Goal: Information Seeking & Learning: Learn about a topic

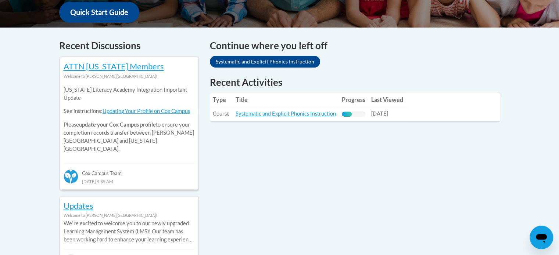
scroll to position [286, 0]
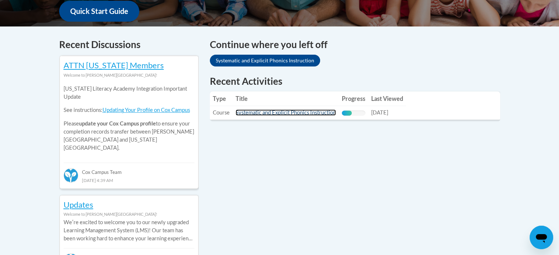
click at [302, 113] on link "Systematic and Explicit Phonics Instruction" at bounding box center [286, 113] width 100 height 6
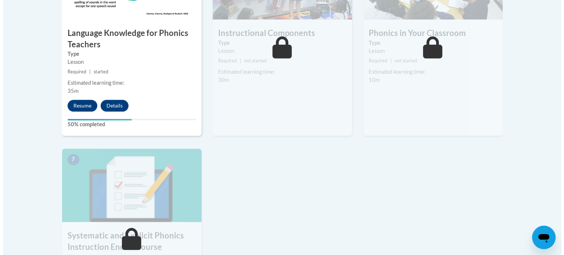
scroll to position [493, 0]
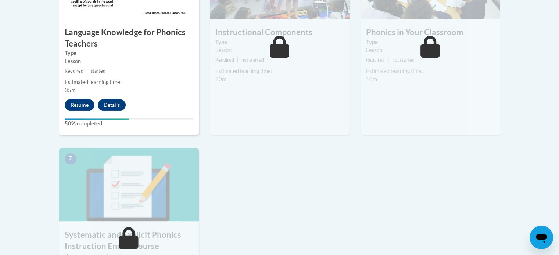
click at [83, 114] on div "4 Language Knowledge for Phonics Teachers Type Lesson Required | started Estima…" at bounding box center [129, 40] width 140 height 190
click at [81, 108] on button "Resume" at bounding box center [80, 105] width 30 height 12
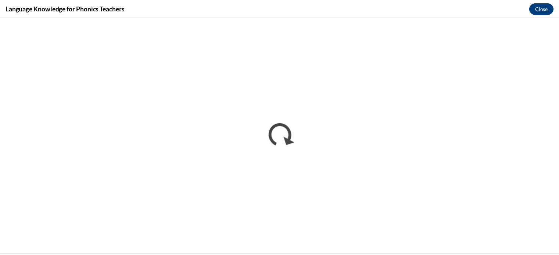
scroll to position [0, 0]
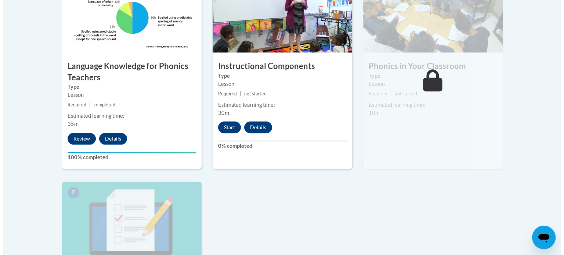
scroll to position [460, 0]
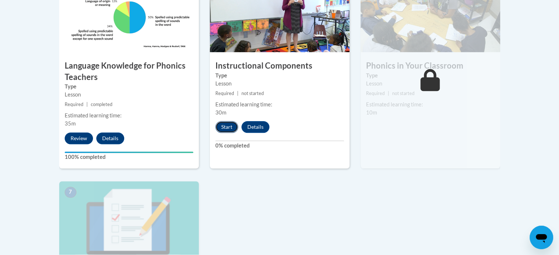
click at [227, 128] on button "Start" at bounding box center [226, 127] width 23 height 12
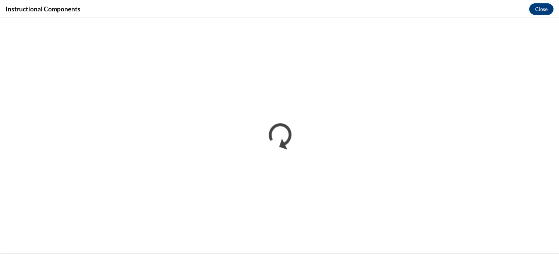
scroll to position [0, 0]
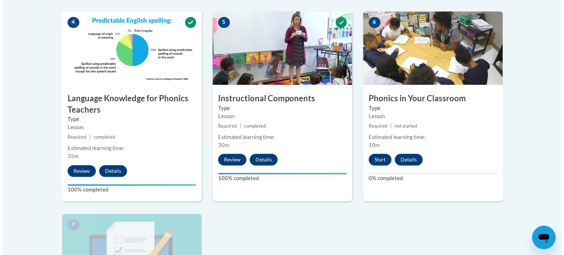
scroll to position [427, 0]
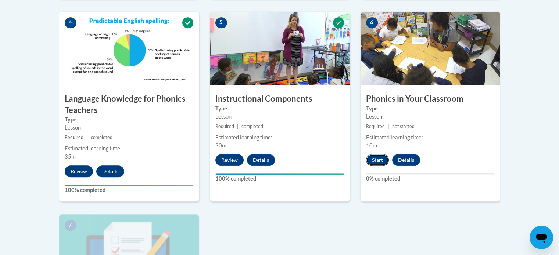
click at [377, 161] on button "Start" at bounding box center [377, 160] width 23 height 12
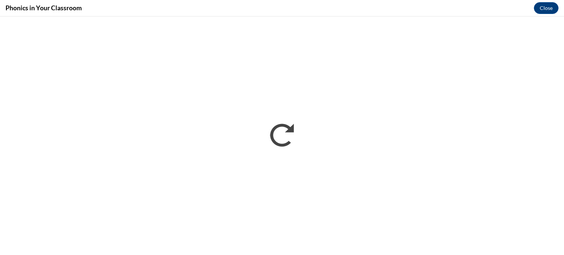
scroll to position [0, 0]
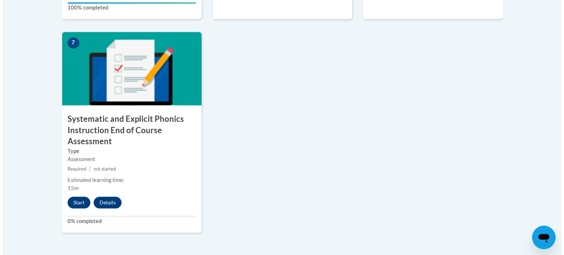
scroll to position [612, 0]
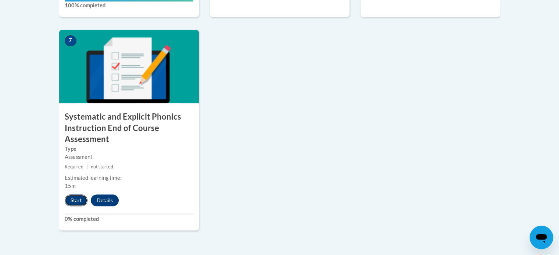
click at [75, 200] on button "Start" at bounding box center [76, 201] width 23 height 12
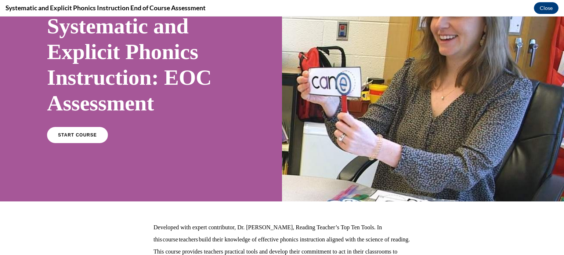
scroll to position [63, 0]
click at [59, 135] on span "START COURSE" at bounding box center [77, 135] width 41 height 6
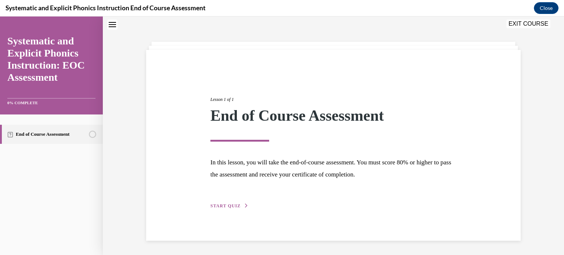
scroll to position [23, 0]
click at [237, 203] on button "START QUIZ" at bounding box center [230, 205] width 38 height 7
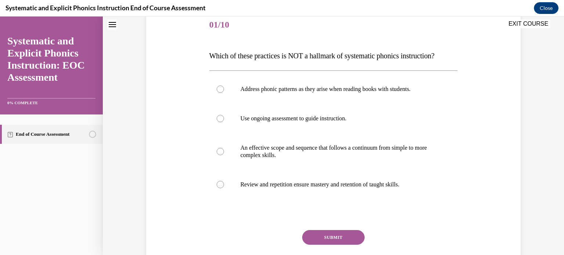
scroll to position [94, 0]
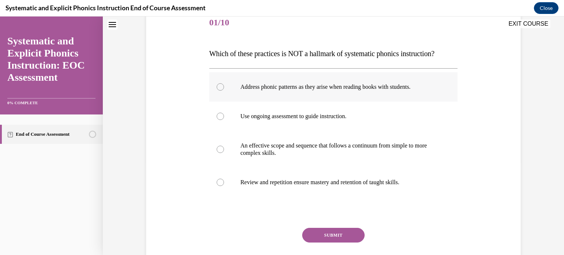
click at [215, 82] on div at bounding box center [333, 86] width 249 height 29
click at [333, 232] on button "SUBMIT" at bounding box center [333, 235] width 62 height 15
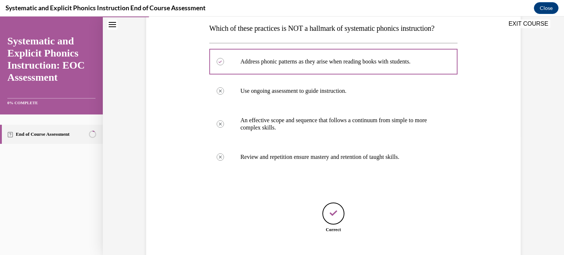
scroll to position [164, 0]
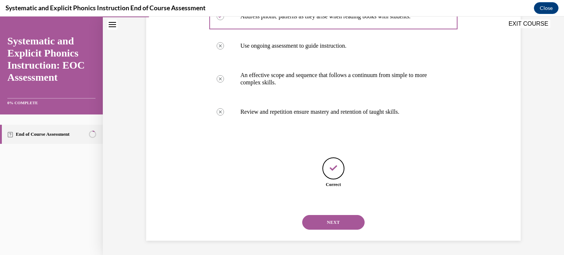
click at [337, 220] on button "NEXT" at bounding box center [333, 222] width 62 height 15
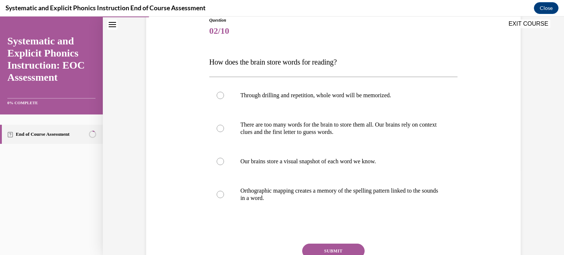
scroll to position [93, 0]
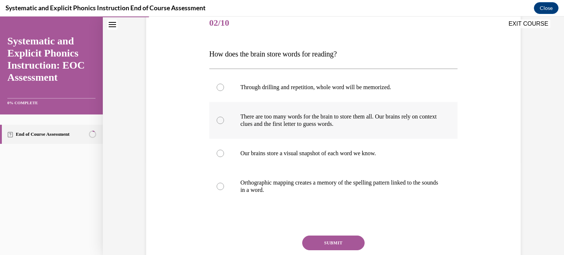
click at [271, 133] on div at bounding box center [333, 120] width 249 height 37
click at [337, 251] on div "SUBMIT" at bounding box center [333, 254] width 249 height 37
click at [335, 243] on button "SUBMIT" at bounding box center [333, 243] width 62 height 15
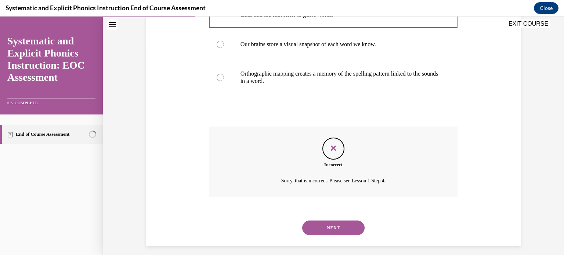
scroll to position [208, 0]
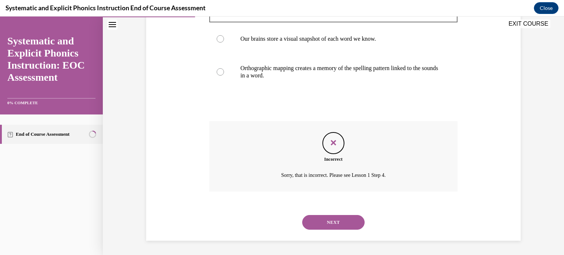
click at [331, 227] on button "NEXT" at bounding box center [333, 222] width 62 height 15
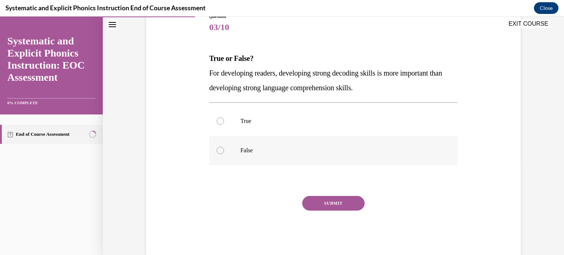
scroll to position [89, 0]
click at [239, 155] on div at bounding box center [333, 150] width 249 height 29
click at [320, 200] on button "SUBMIT" at bounding box center [333, 203] width 62 height 15
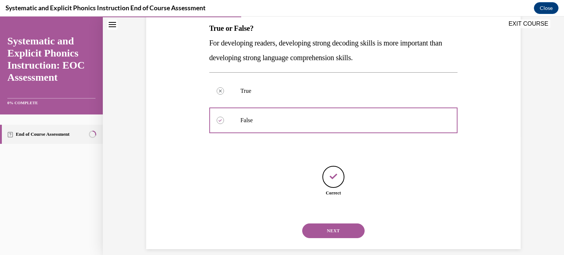
scroll to position [128, 0]
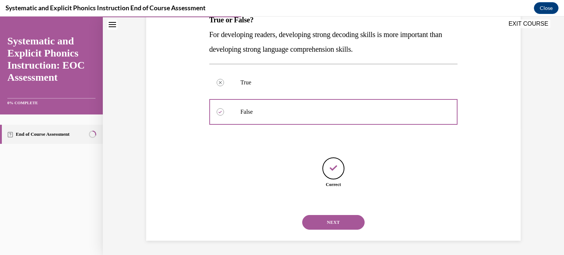
click at [326, 224] on button "NEXT" at bounding box center [333, 222] width 62 height 15
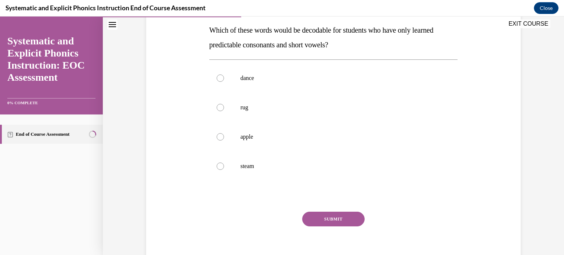
scroll to position [119, 0]
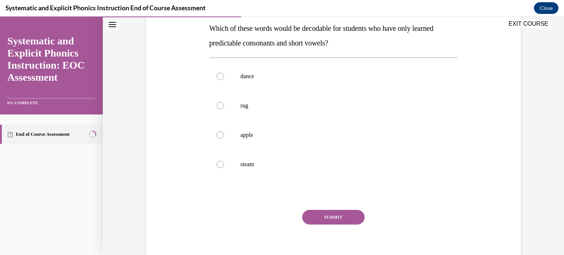
click at [460, 64] on div "Question 04/10 Which of these words would be decodable for students who have on…" at bounding box center [333, 115] width 379 height 309
click at [247, 104] on p "rug" at bounding box center [340, 105] width 199 height 7
click at [330, 224] on button "SUBMIT" at bounding box center [333, 217] width 62 height 15
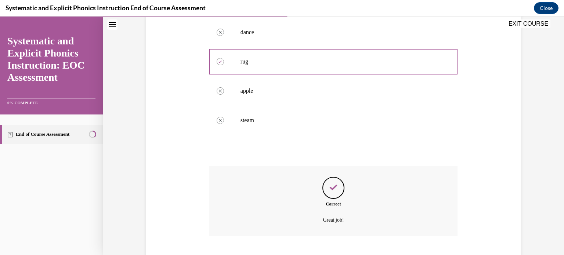
scroll to position [208, 0]
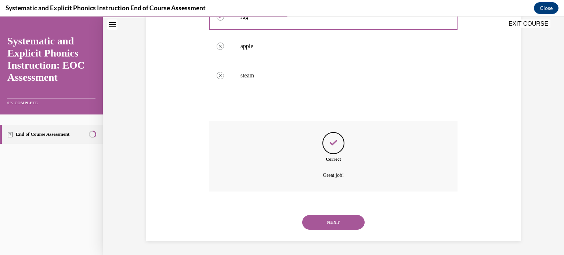
click at [330, 224] on button "NEXT" at bounding box center [333, 222] width 62 height 15
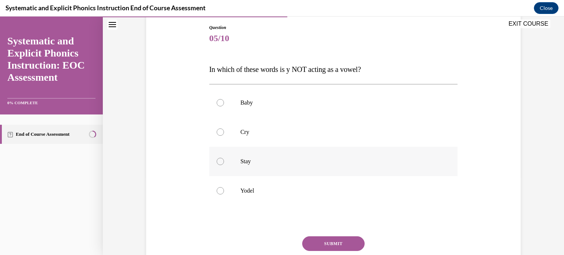
scroll to position [79, 0]
click at [249, 139] on div at bounding box center [333, 130] width 249 height 29
click at [327, 245] on button "SUBMIT" at bounding box center [333, 243] width 62 height 15
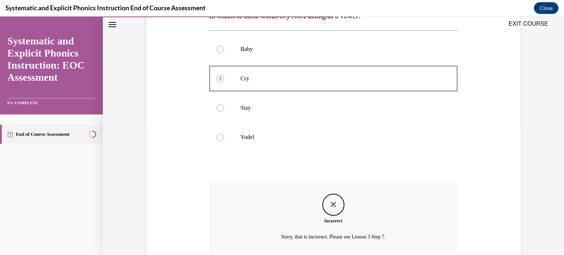
scroll to position [193, 0]
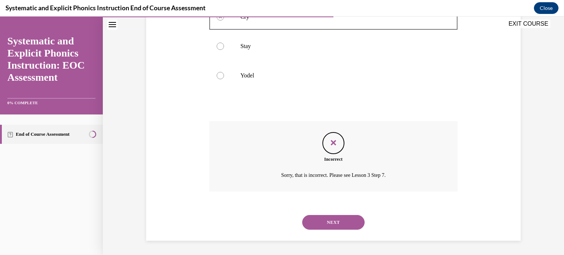
click at [344, 219] on button "NEXT" at bounding box center [333, 222] width 62 height 15
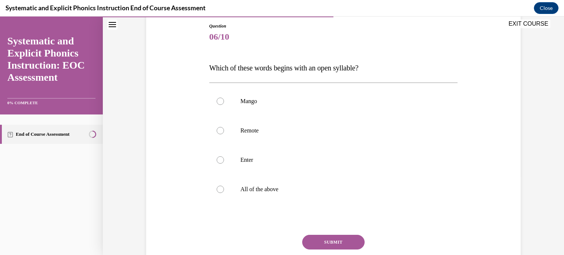
scroll to position [79, 0]
click at [286, 191] on p "All of the above" at bounding box center [340, 189] width 199 height 7
click at [348, 243] on button "SUBMIT" at bounding box center [333, 242] width 62 height 15
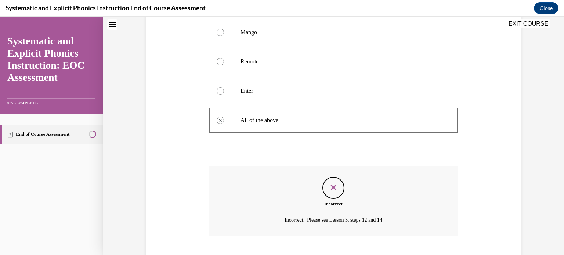
scroll to position [193, 0]
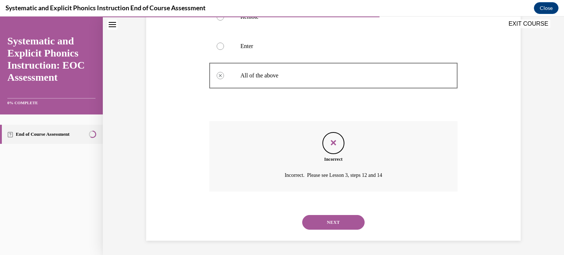
click at [335, 224] on button "NEXT" at bounding box center [333, 222] width 62 height 15
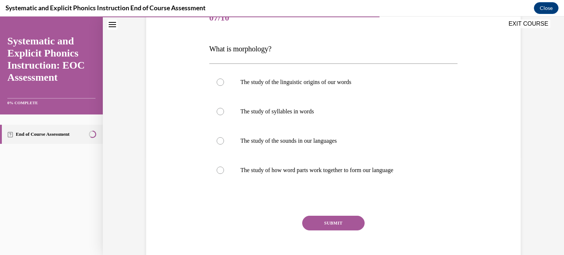
scroll to position [87, 0]
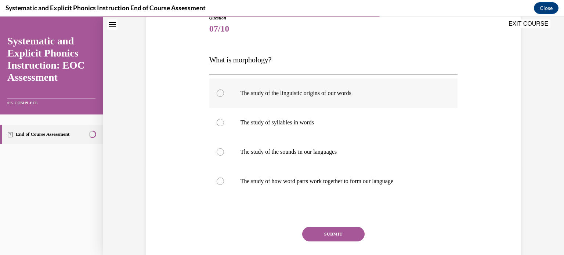
click at [333, 94] on p "The study of the linguistic origins of our words" at bounding box center [340, 93] width 199 height 7
click at [338, 230] on button "SUBMIT" at bounding box center [333, 234] width 62 height 15
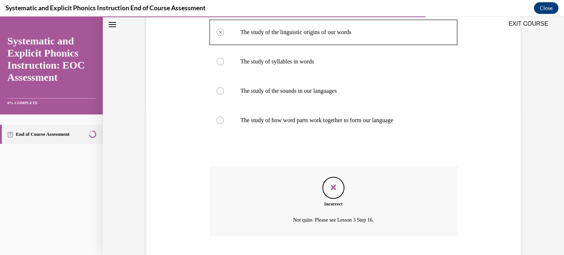
scroll to position [193, 0]
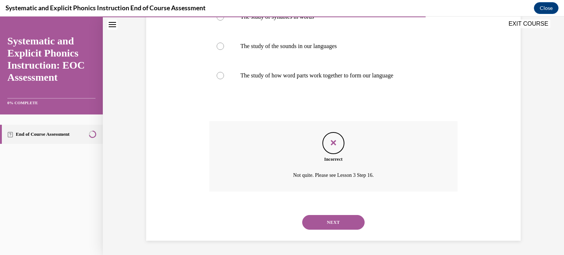
click at [338, 219] on button "NEXT" at bounding box center [333, 222] width 62 height 15
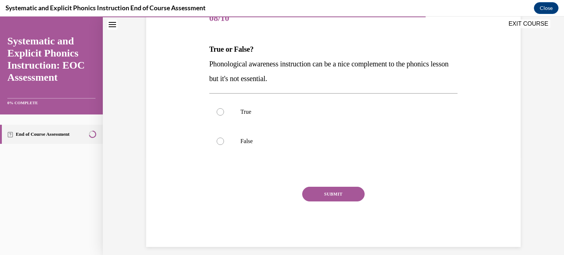
scroll to position [100, 0]
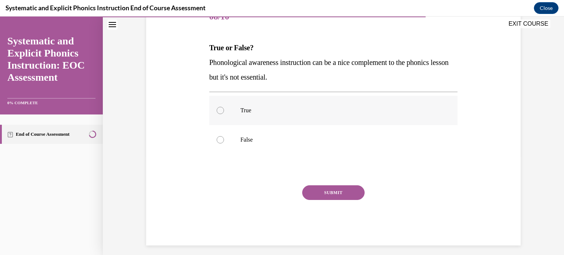
click at [301, 125] on div at bounding box center [333, 110] width 249 height 29
click at [323, 198] on button "SUBMIT" at bounding box center [333, 193] width 62 height 15
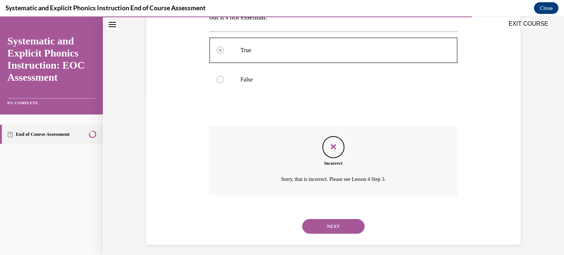
scroll to position [164, 0]
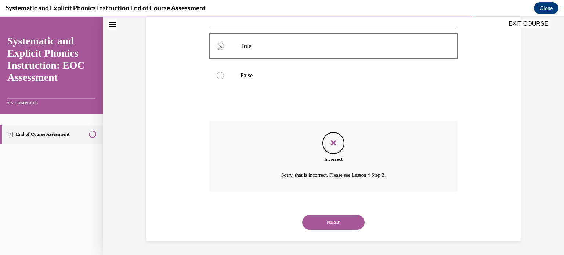
click at [325, 219] on button "NEXT" at bounding box center [333, 222] width 62 height 15
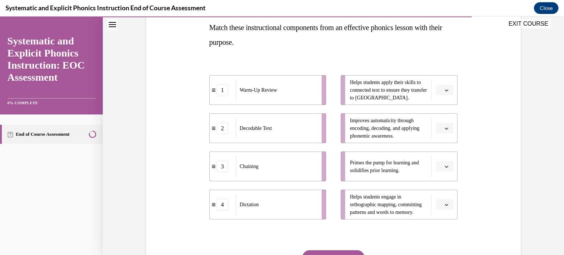
scroll to position [122, 0]
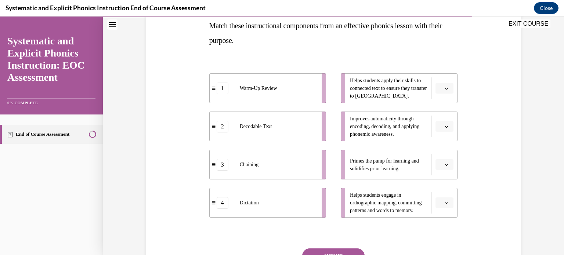
click at [445, 91] on button "button" at bounding box center [445, 88] width 18 height 11
click at [443, 123] on div "1" at bounding box center [441, 119] width 18 height 15
click at [442, 168] on button "button" at bounding box center [445, 164] width 18 height 11
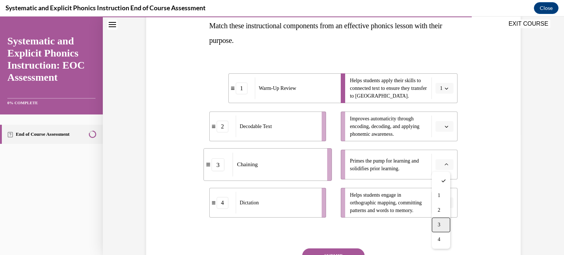
click at [449, 223] on div "3" at bounding box center [441, 225] width 18 height 15
click at [445, 128] on span "button" at bounding box center [446, 126] width 5 height 5
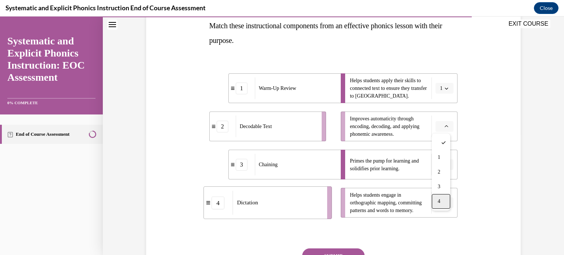
click at [442, 198] on div "4" at bounding box center [441, 201] width 18 height 15
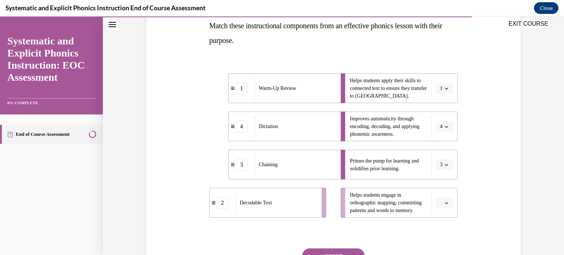
click at [445, 203] on icon "button" at bounding box center [447, 203] width 4 height 4
click at [446, 154] on div "2" at bounding box center [441, 157] width 18 height 15
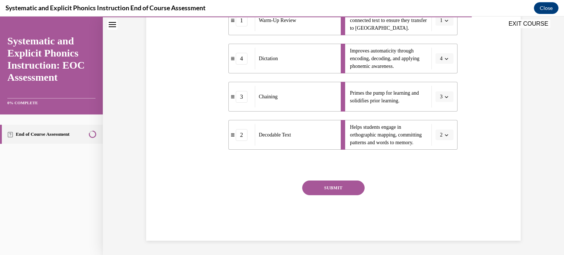
click at [330, 180] on div "Question 09/10 Match these instructional components from an effective phonics l…" at bounding box center [333, 77] width 249 height 329
click at [331, 185] on button "SUBMIT" at bounding box center [333, 188] width 62 height 15
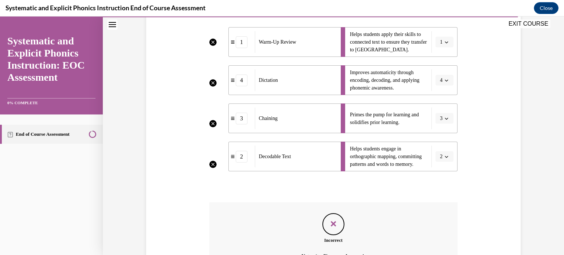
scroll to position [249, 0]
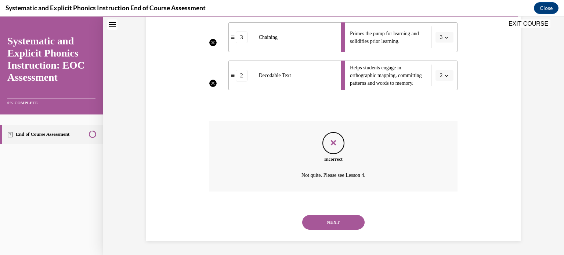
click at [347, 225] on button "NEXT" at bounding box center [333, 222] width 62 height 15
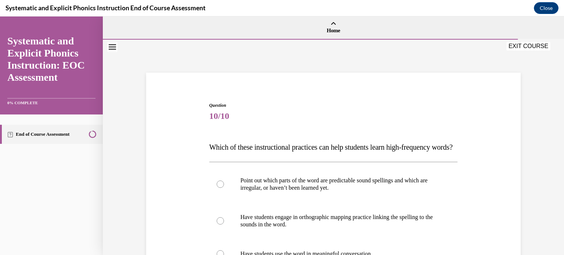
scroll to position [97, 0]
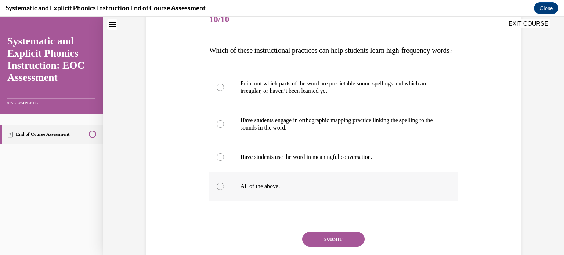
click at [272, 201] on div at bounding box center [333, 186] width 249 height 29
click at [332, 247] on button "SUBMIT" at bounding box center [333, 239] width 62 height 15
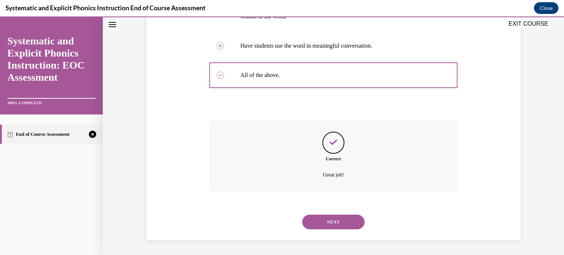
scroll to position [223, 0]
click at [345, 221] on button "NEXT" at bounding box center [333, 222] width 62 height 15
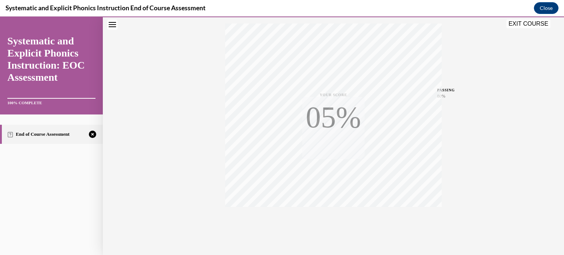
scroll to position [137, 0]
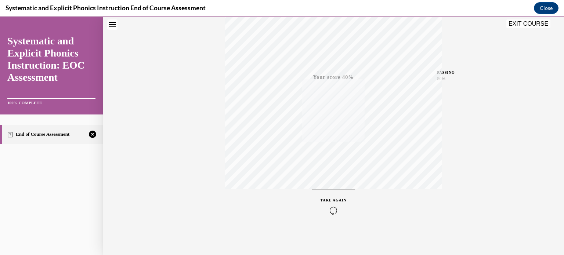
click at [330, 204] on div "TAKE AGAIN" at bounding box center [334, 206] width 26 height 17
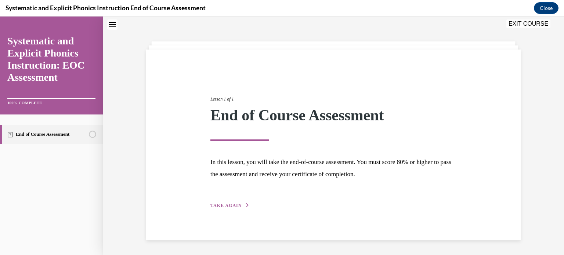
scroll to position [23, 0]
click at [229, 208] on span "TAKE AGAIN" at bounding box center [226, 205] width 31 height 5
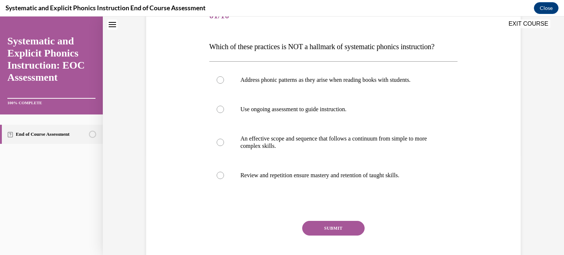
scroll to position [101, 0]
click at [218, 83] on div at bounding box center [220, 79] width 7 height 7
click at [333, 226] on button "SUBMIT" at bounding box center [333, 228] width 62 height 15
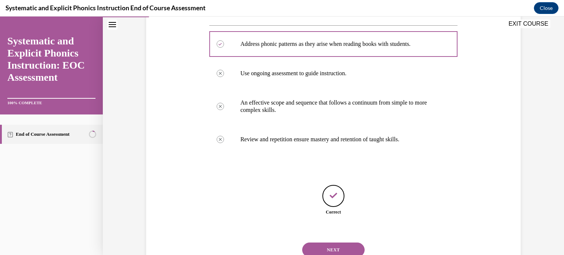
scroll to position [136, 0]
click at [346, 247] on button "NEXT" at bounding box center [333, 251] width 62 height 15
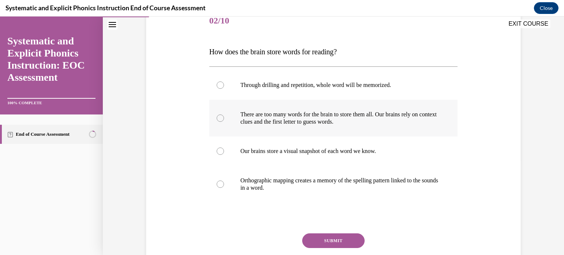
scroll to position [97, 0]
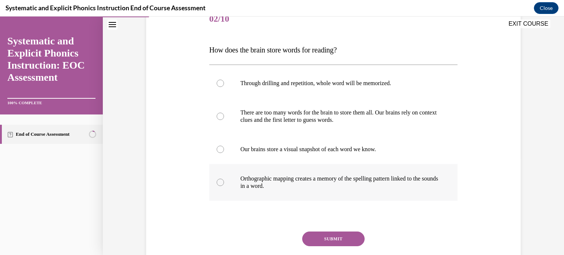
click at [334, 197] on div at bounding box center [333, 182] width 249 height 37
click at [343, 238] on button "SUBMIT" at bounding box center [333, 239] width 62 height 15
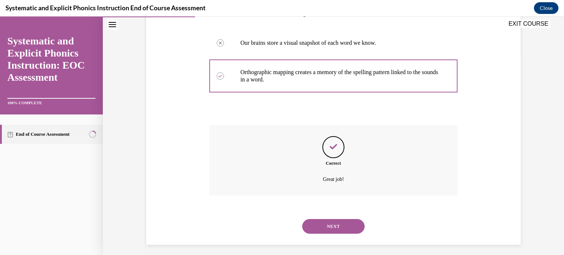
scroll to position [208, 0]
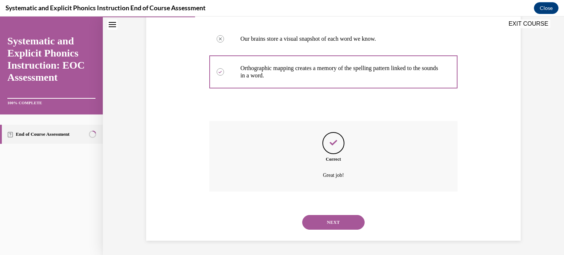
click at [332, 222] on button "NEXT" at bounding box center [333, 222] width 62 height 15
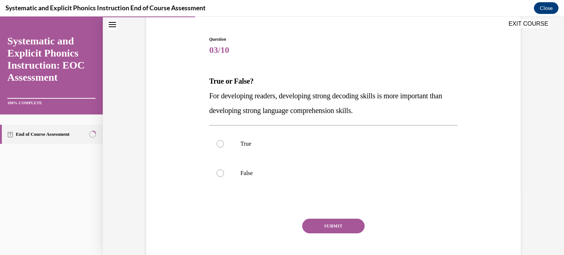
scroll to position [67, 0]
click at [236, 161] on div at bounding box center [333, 172] width 249 height 29
click at [333, 223] on button "SUBMIT" at bounding box center [333, 225] width 62 height 15
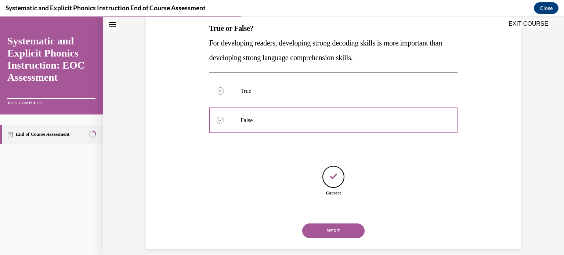
scroll to position [128, 0]
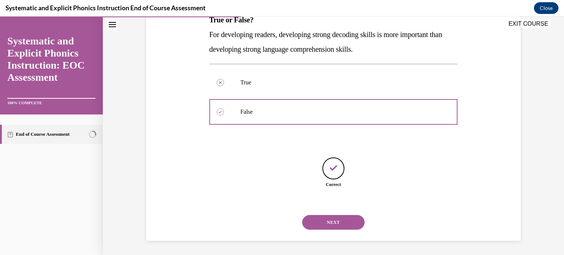
click at [331, 223] on button "NEXT" at bounding box center [333, 222] width 62 height 15
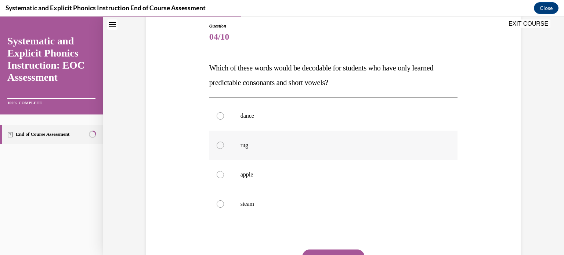
scroll to position [80, 0]
click at [290, 172] on p "apple" at bounding box center [340, 174] width 199 height 7
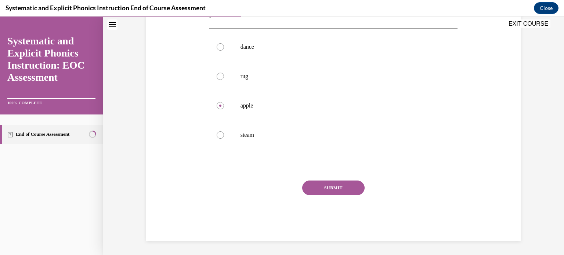
click at [331, 186] on button "SUBMIT" at bounding box center [333, 188] width 62 height 15
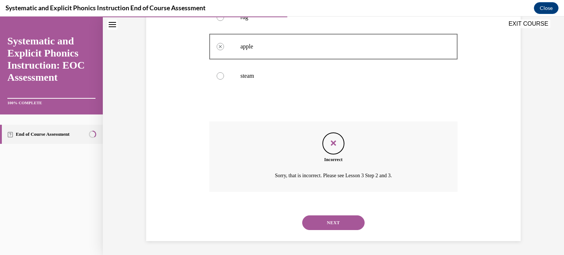
scroll to position [208, 0]
click at [330, 217] on button "NEXT" at bounding box center [333, 222] width 62 height 15
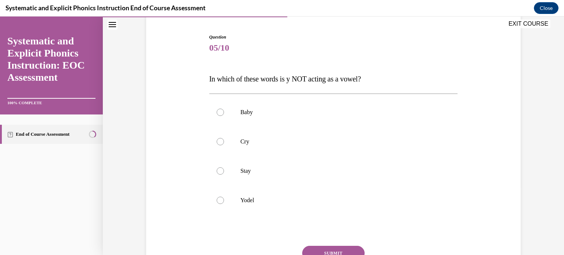
scroll to position [69, 0]
click at [240, 104] on div at bounding box center [333, 111] width 249 height 29
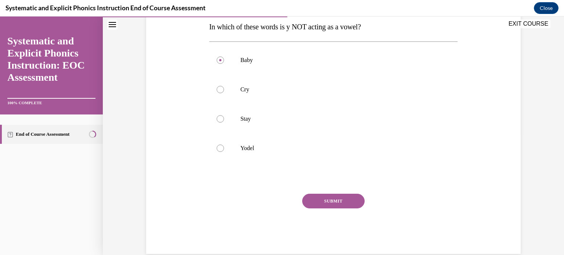
click at [331, 195] on button "SUBMIT" at bounding box center [333, 201] width 62 height 15
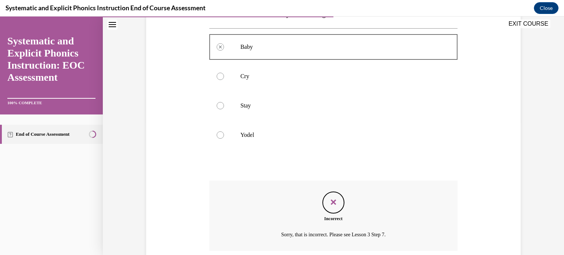
scroll to position [193, 0]
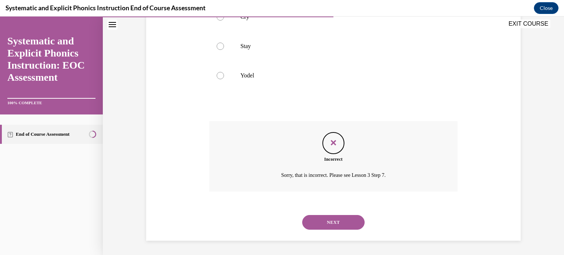
click at [335, 218] on button "NEXT" at bounding box center [333, 222] width 62 height 15
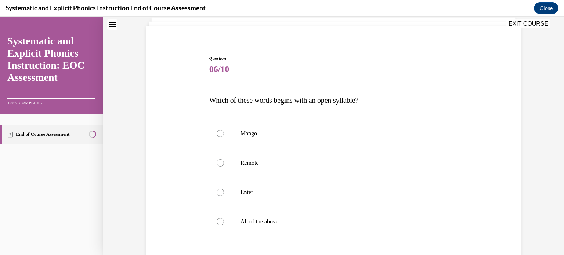
scroll to position [50, 0]
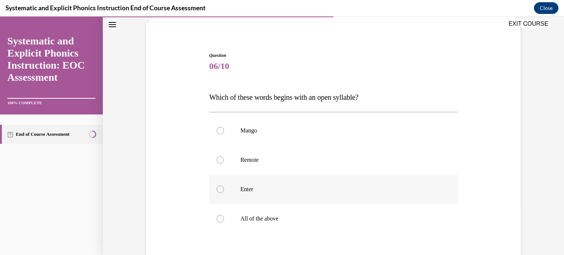
click at [294, 188] on p "Enter" at bounding box center [340, 189] width 199 height 7
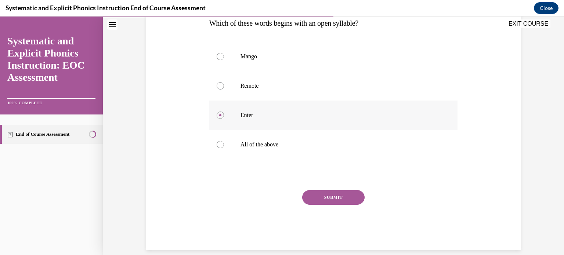
scroll to position [134, 0]
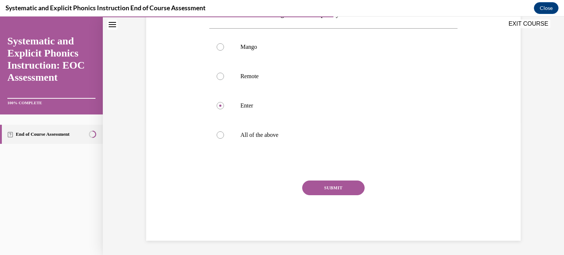
click at [330, 188] on button "SUBMIT" at bounding box center [333, 188] width 62 height 15
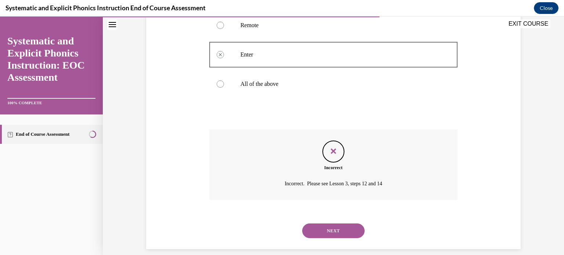
scroll to position [193, 0]
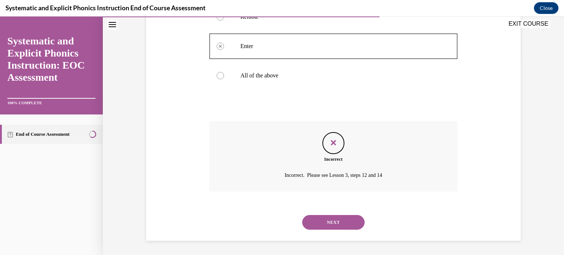
click at [334, 216] on button "NEXT" at bounding box center [333, 222] width 62 height 15
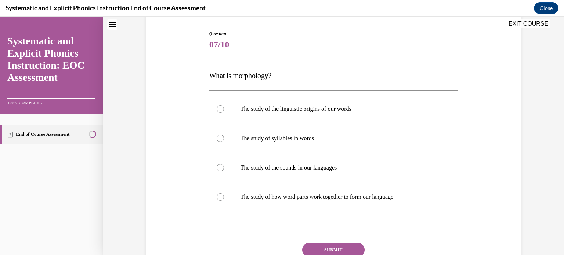
scroll to position [72, 0]
click at [307, 199] on p "The study of how word parts work together to form our language" at bounding box center [340, 196] width 199 height 7
click at [333, 243] on button "SUBMIT" at bounding box center [333, 250] width 62 height 15
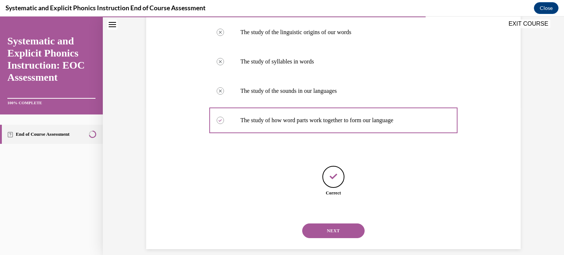
scroll to position [157, 0]
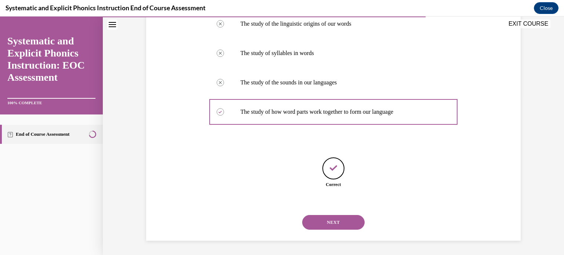
drag, startPoint x: 333, startPoint y: 242, endPoint x: 240, endPoint y: 182, distance: 110.5
click at [240, 182] on div "Correct" at bounding box center [333, 185] width 249 height 7
click at [349, 229] on button "NEXT" at bounding box center [333, 222] width 62 height 15
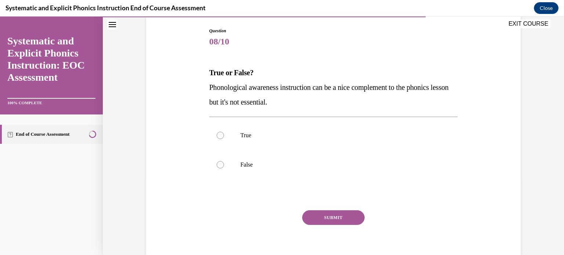
scroll to position [75, 0]
click at [275, 168] on div at bounding box center [333, 164] width 249 height 29
click at [340, 213] on button "SUBMIT" at bounding box center [333, 217] width 62 height 15
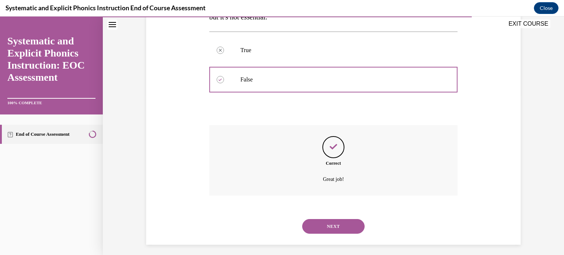
scroll to position [164, 0]
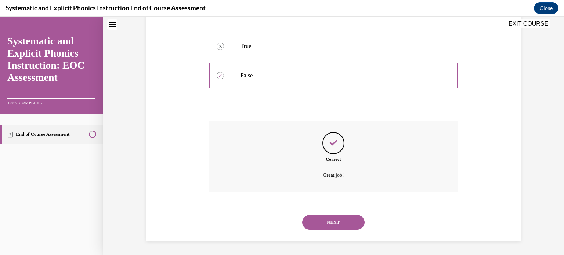
click at [340, 221] on button "NEXT" at bounding box center [333, 222] width 62 height 15
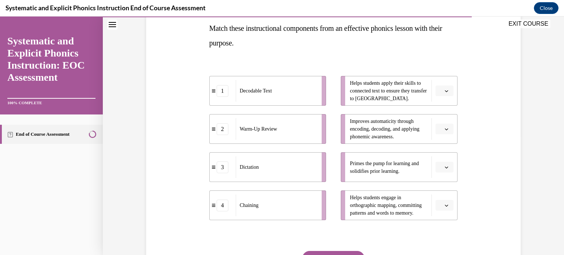
scroll to position [121, 0]
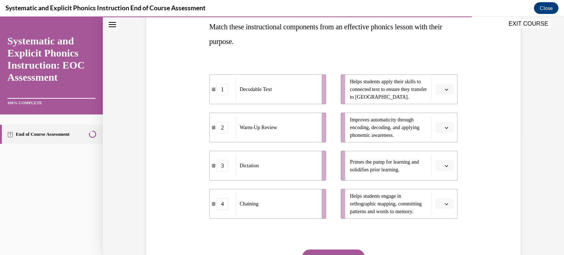
click at [448, 127] on button "button" at bounding box center [445, 127] width 18 height 11
click at [442, 158] on div "1" at bounding box center [441, 158] width 18 height 15
click at [445, 204] on icon "button" at bounding box center [447, 204] width 4 height 4
click at [440, 154] on div "2" at bounding box center [441, 158] width 18 height 15
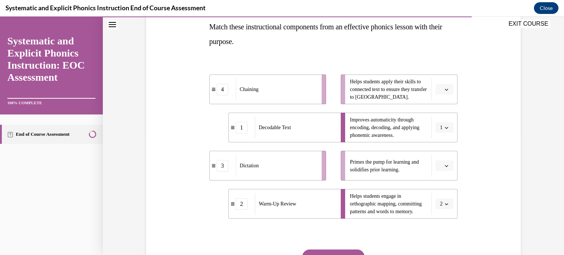
click at [444, 168] on button "button" at bounding box center [445, 166] width 18 height 11
click at [433, 225] on div "3" at bounding box center [441, 226] width 18 height 15
click at [445, 89] on icon "button" at bounding box center [447, 90] width 4 height 4
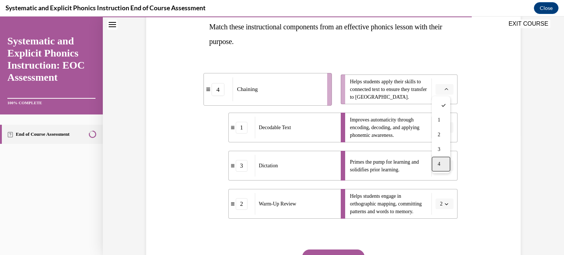
click at [441, 166] on div "4" at bounding box center [441, 164] width 18 height 15
click at [331, 254] on button "SUBMIT" at bounding box center [333, 257] width 62 height 15
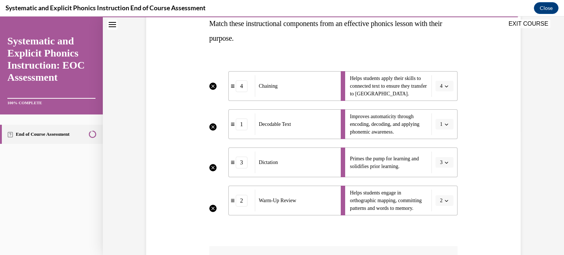
scroll to position [249, 0]
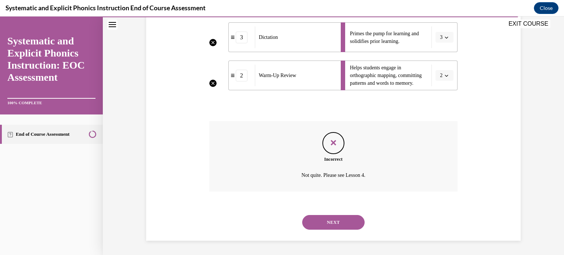
click at [334, 220] on button "NEXT" at bounding box center [333, 222] width 62 height 15
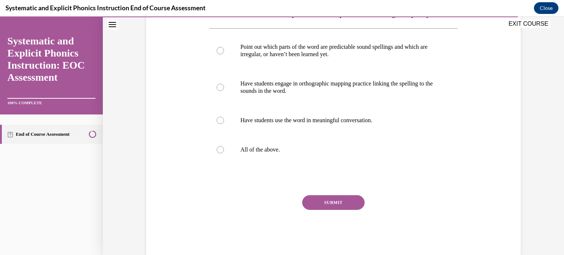
scroll to position [133, 0]
click at [271, 154] on p "All of the above." at bounding box center [340, 150] width 199 height 7
click at [326, 211] on button "SUBMIT" at bounding box center [333, 203] width 62 height 15
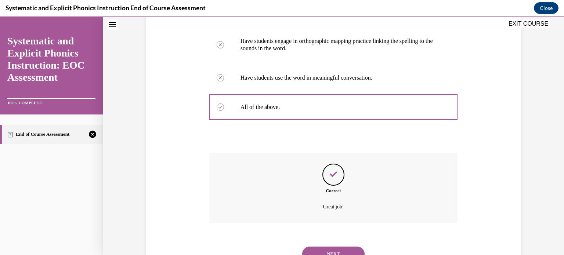
scroll to position [223, 0]
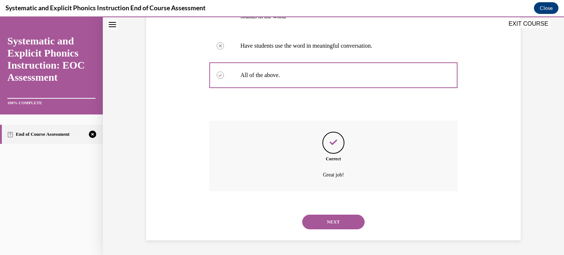
click at [325, 227] on button "NEXT" at bounding box center [333, 222] width 62 height 15
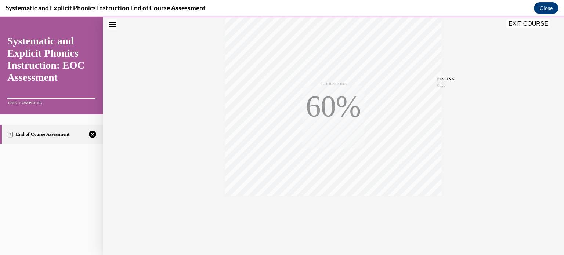
scroll to position [137, 0]
click at [328, 215] on button "TAKE AGAIN" at bounding box center [334, 206] width 44 height 33
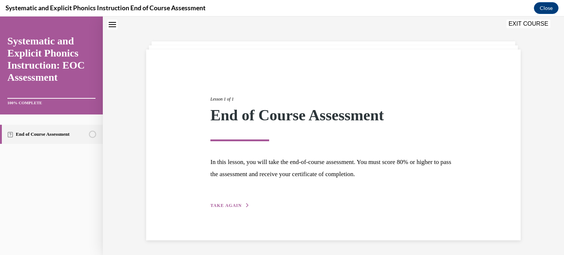
scroll to position [23, 0]
click at [239, 208] on button "TAKE AGAIN" at bounding box center [230, 205] width 39 height 7
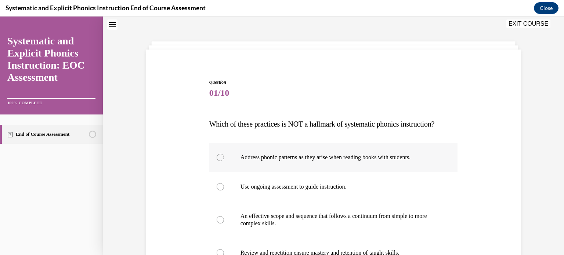
click at [251, 157] on p "Address phonic patterns as they arise when reading books with students." at bounding box center [340, 157] width 199 height 7
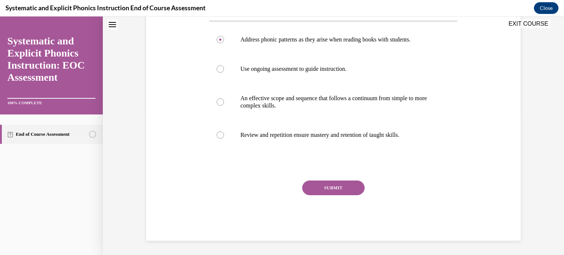
click at [319, 187] on button "SUBMIT" at bounding box center [333, 188] width 62 height 15
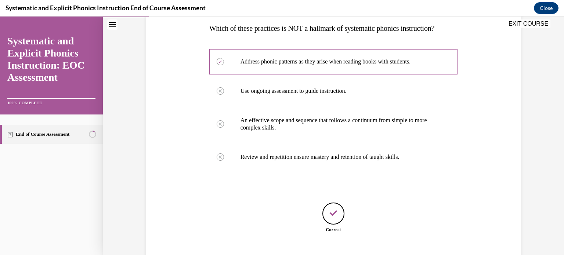
scroll to position [164, 0]
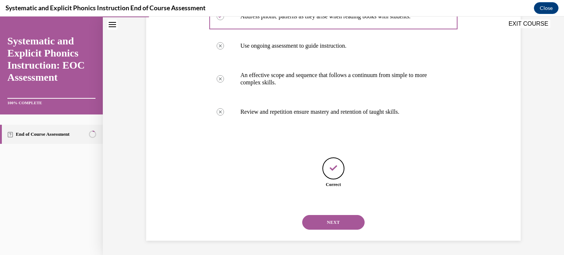
click at [309, 225] on button "NEXT" at bounding box center [333, 222] width 62 height 15
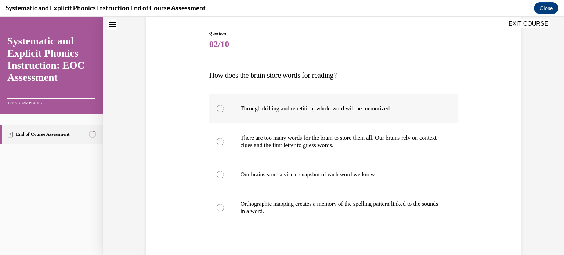
scroll to position [73, 0]
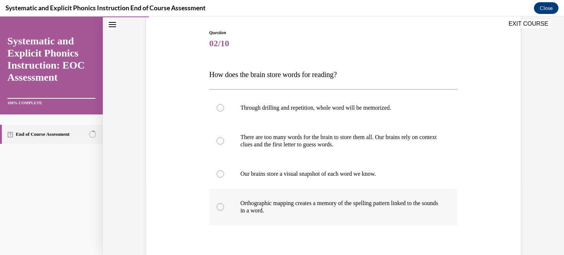
click at [260, 197] on div at bounding box center [333, 207] width 249 height 37
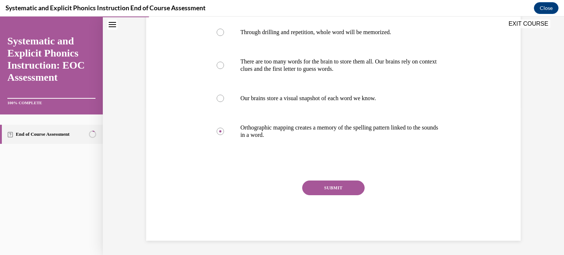
click at [314, 189] on button "SUBMIT" at bounding box center [333, 188] width 62 height 15
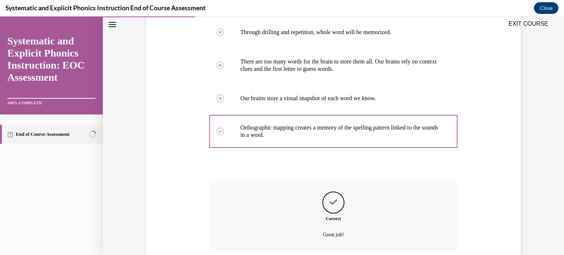
scroll to position [208, 0]
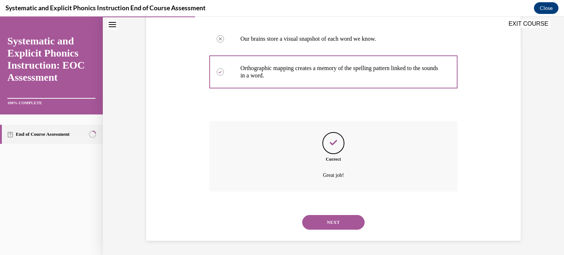
click at [311, 223] on button "NEXT" at bounding box center [333, 222] width 62 height 15
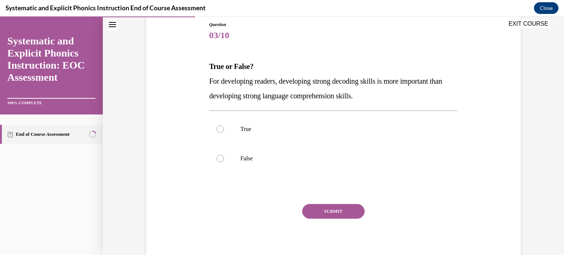
scroll to position [81, 0]
click at [276, 160] on p "False" at bounding box center [340, 158] width 199 height 7
click at [327, 212] on button "SUBMIT" at bounding box center [333, 211] width 62 height 15
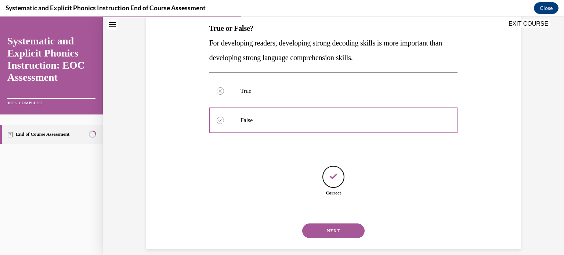
scroll to position [128, 0]
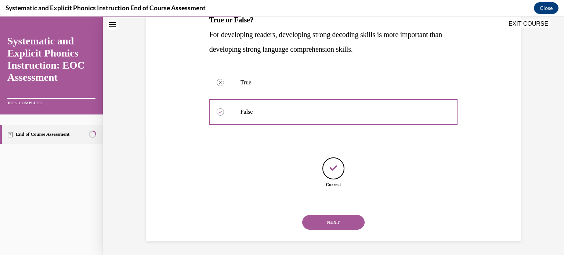
click at [332, 225] on button "NEXT" at bounding box center [333, 222] width 62 height 15
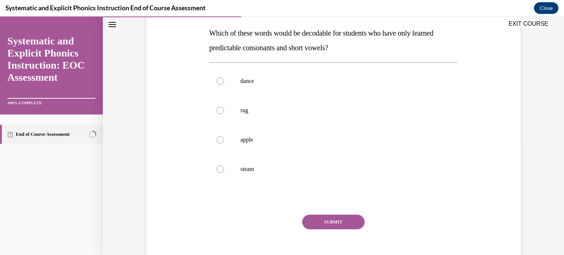
scroll to position [115, 0]
click at [288, 78] on p "dance" at bounding box center [340, 80] width 199 height 7
click at [324, 217] on button "SUBMIT" at bounding box center [333, 222] width 62 height 15
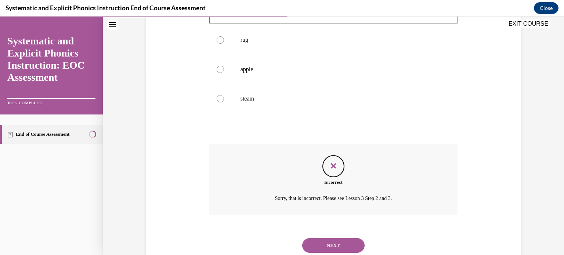
scroll to position [208, 0]
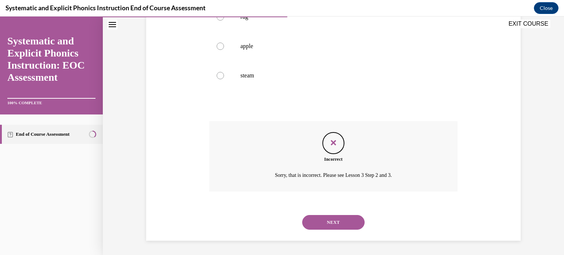
click at [324, 223] on button "NEXT" at bounding box center [333, 222] width 62 height 15
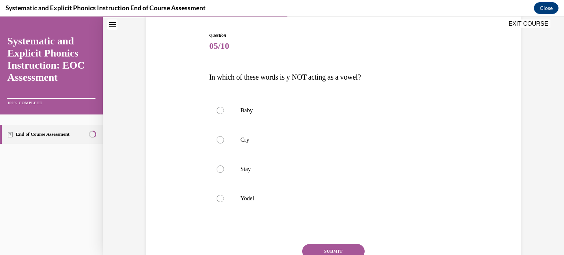
scroll to position [56, 0]
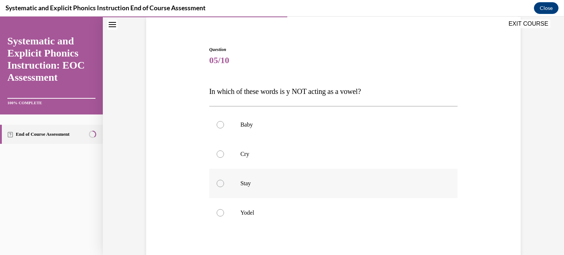
click at [303, 182] on p "Stay" at bounding box center [340, 183] width 199 height 7
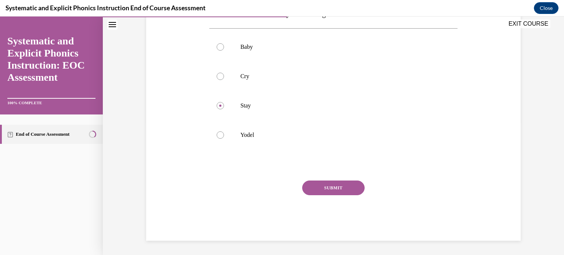
click at [319, 187] on button "SUBMIT" at bounding box center [333, 188] width 62 height 15
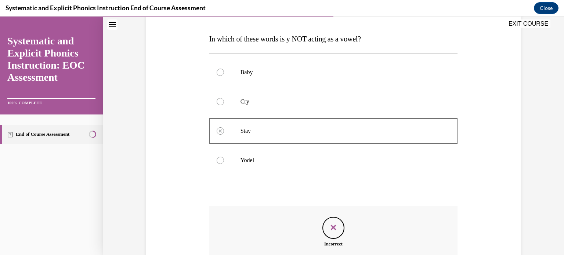
scroll to position [193, 0]
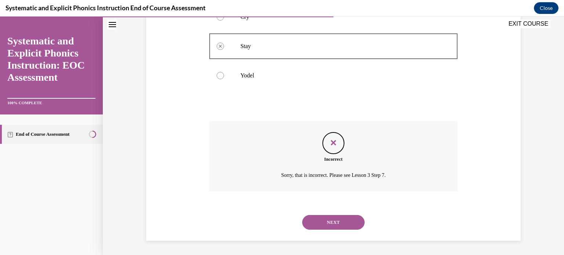
click at [334, 218] on button "NEXT" at bounding box center [333, 222] width 62 height 15
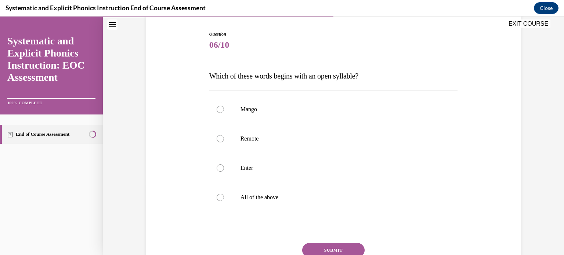
scroll to position [68, 0]
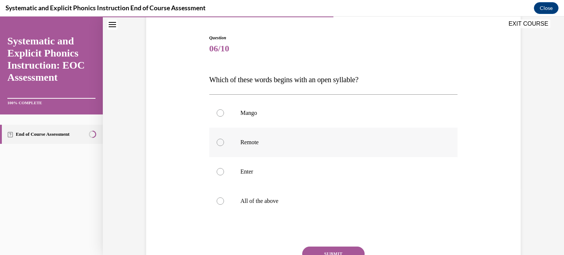
click at [308, 150] on div at bounding box center [333, 142] width 249 height 29
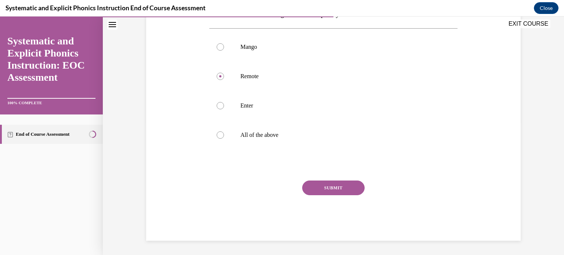
click at [329, 183] on button "SUBMIT" at bounding box center [333, 188] width 62 height 15
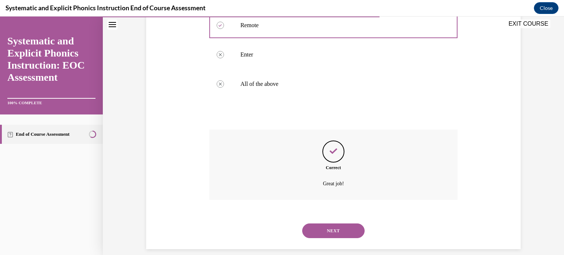
scroll to position [193, 0]
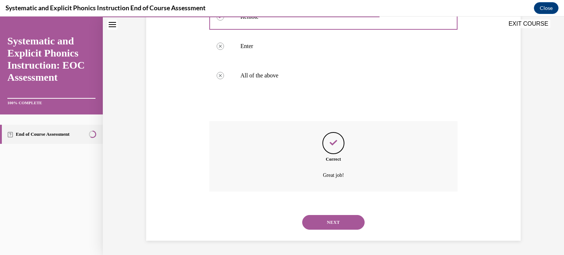
click at [325, 220] on button "NEXT" at bounding box center [333, 222] width 62 height 15
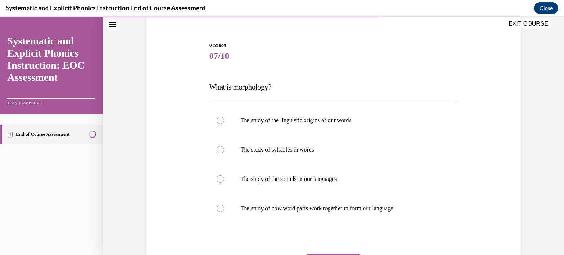
scroll to position [67, 0]
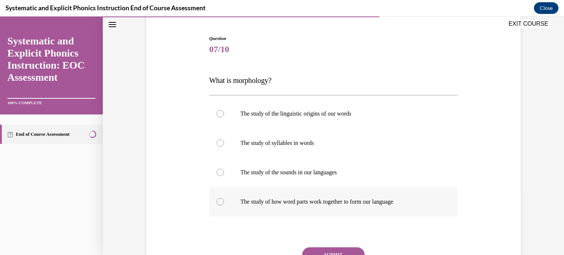
click at [299, 202] on p "The study of how word parts work together to form our language" at bounding box center [340, 201] width 199 height 7
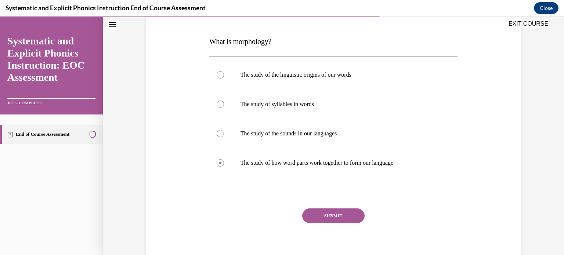
click at [325, 224] on div "SUBMIT" at bounding box center [333, 227] width 249 height 37
click at [328, 219] on button "SUBMIT" at bounding box center [333, 216] width 62 height 15
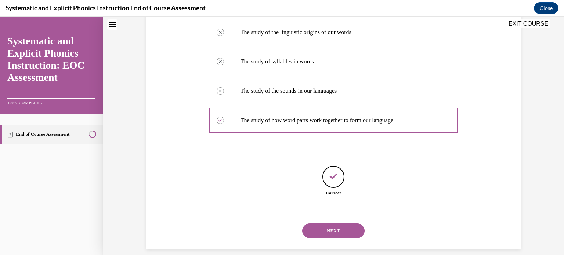
scroll to position [157, 0]
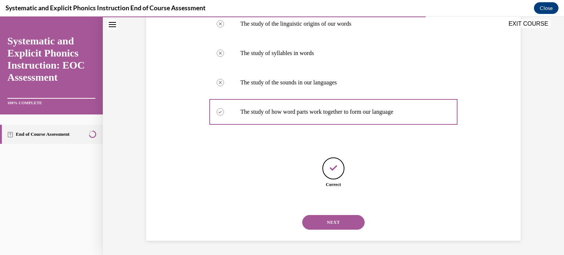
click at [329, 228] on button "NEXT" at bounding box center [333, 222] width 62 height 15
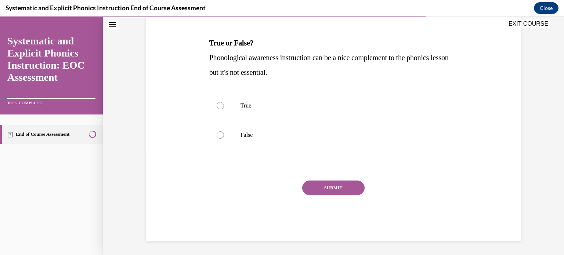
scroll to position [104, 0]
click at [258, 140] on div at bounding box center [333, 135] width 249 height 29
click at [323, 193] on button "SUBMIT" at bounding box center [333, 188] width 62 height 15
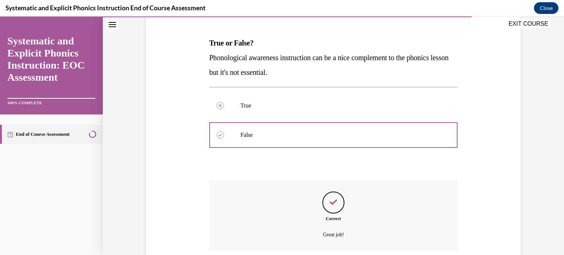
scroll to position [164, 0]
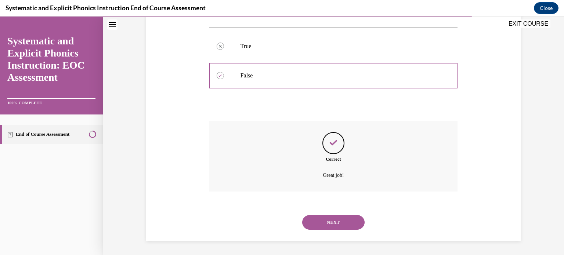
click at [316, 220] on button "NEXT" at bounding box center [333, 222] width 62 height 15
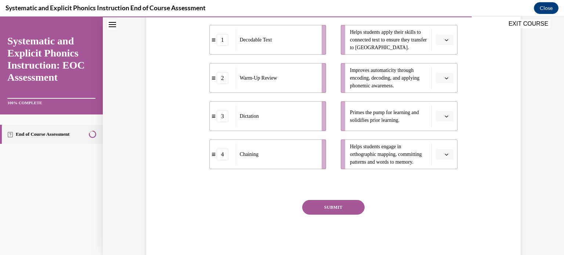
scroll to position [171, 0]
click at [444, 150] on button "button" at bounding box center [445, 153] width 18 height 11
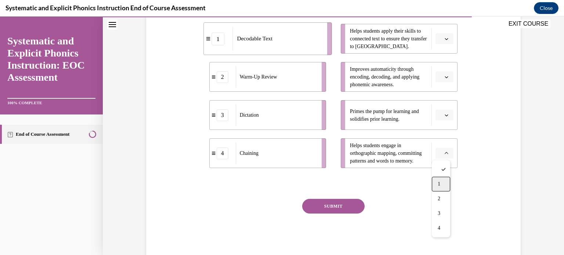
click at [438, 179] on div "1" at bounding box center [441, 184] width 18 height 15
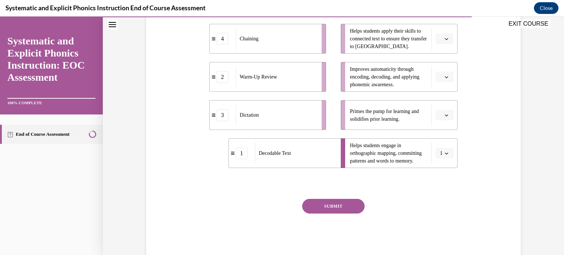
click at [443, 43] on button "button" at bounding box center [445, 38] width 18 height 11
click at [442, 85] on div "2" at bounding box center [441, 84] width 18 height 15
click at [444, 80] on button "button" at bounding box center [445, 77] width 18 height 11
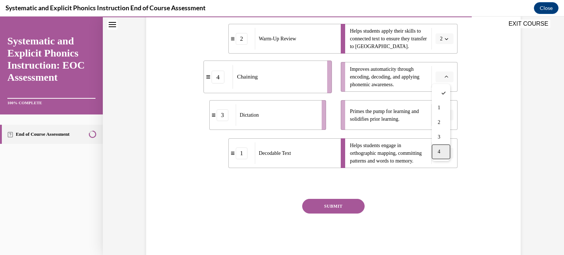
click at [441, 151] on span "4" at bounding box center [439, 152] width 3 height 6
click at [441, 114] on button "button" at bounding box center [445, 115] width 18 height 11
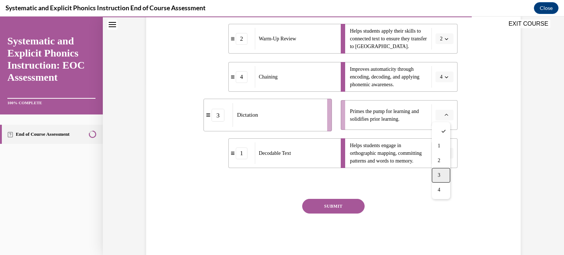
click at [438, 175] on span "3" at bounding box center [439, 176] width 3 height 6
click at [356, 203] on button "SUBMIT" at bounding box center [333, 206] width 62 height 15
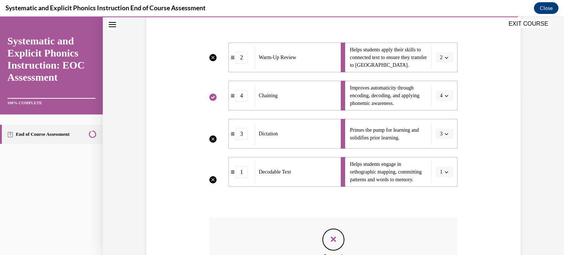
scroll to position [249, 0]
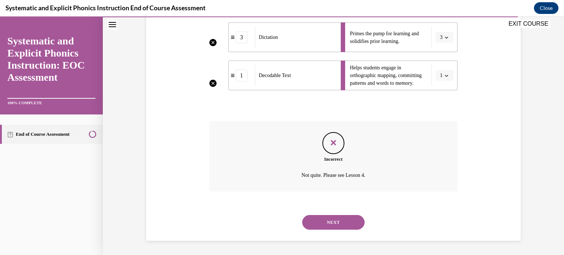
click at [355, 213] on div "NEXT" at bounding box center [333, 222] width 249 height 29
click at [352, 217] on button "NEXT" at bounding box center [333, 222] width 62 height 15
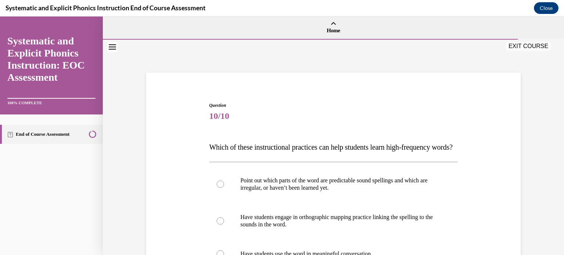
scroll to position [163, 0]
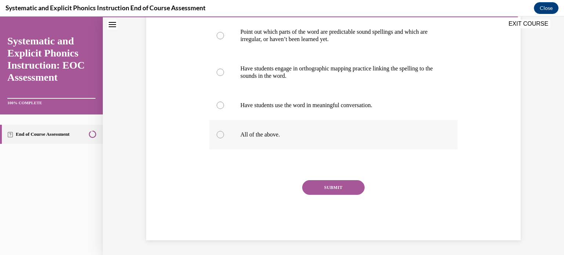
click at [273, 137] on p "All of the above." at bounding box center [340, 134] width 199 height 7
click at [339, 185] on button "SUBMIT" at bounding box center [333, 187] width 62 height 15
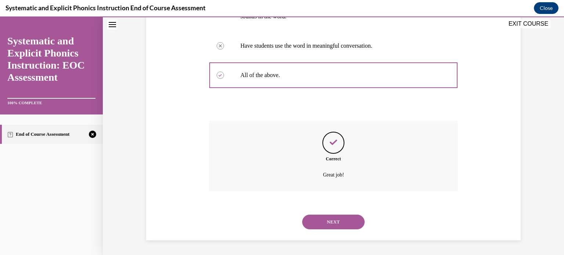
scroll to position [223, 0]
click at [345, 226] on button "NEXT" at bounding box center [333, 222] width 62 height 15
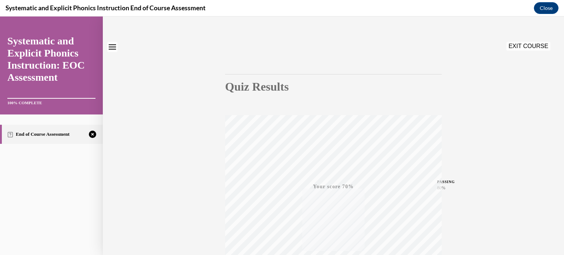
scroll to position [0, 0]
